Goal: Use online tool/utility: Utilize a website feature to perform a specific function

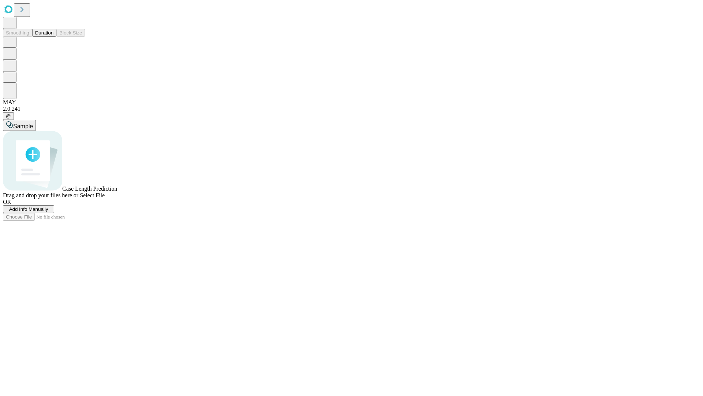
click at [105, 198] on span "Select File" at bounding box center [92, 195] width 25 height 6
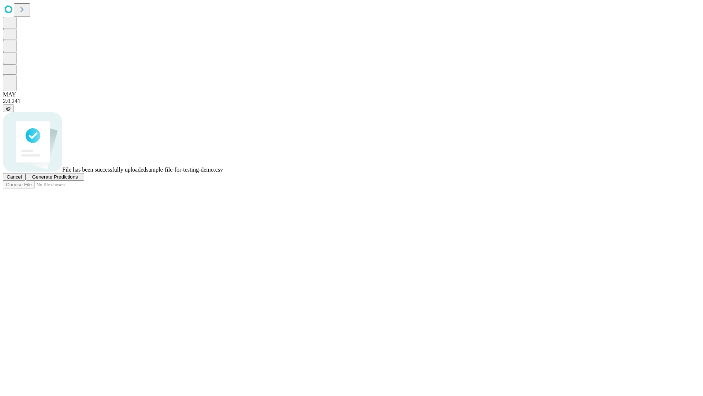
click at [78, 179] on span "Generate Predictions" at bounding box center [55, 176] width 46 height 5
